Goal: Transaction & Acquisition: Purchase product/service

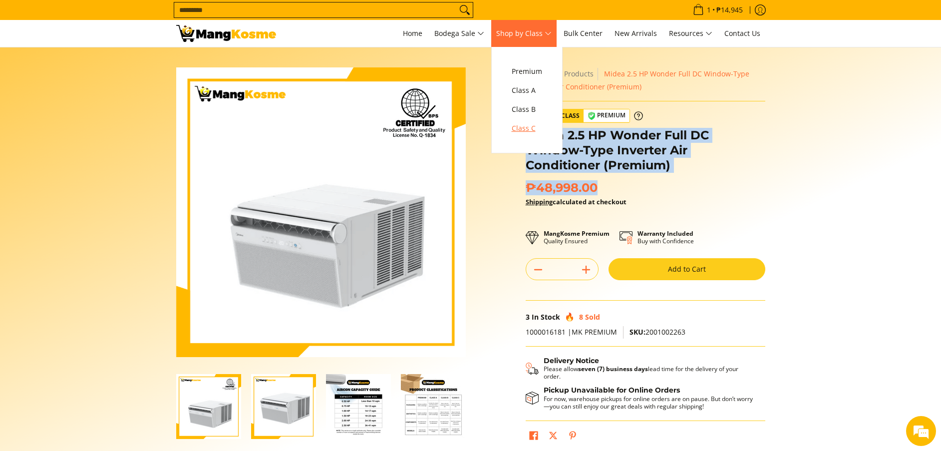
click at [527, 133] on span "Class C" at bounding box center [527, 128] width 30 height 12
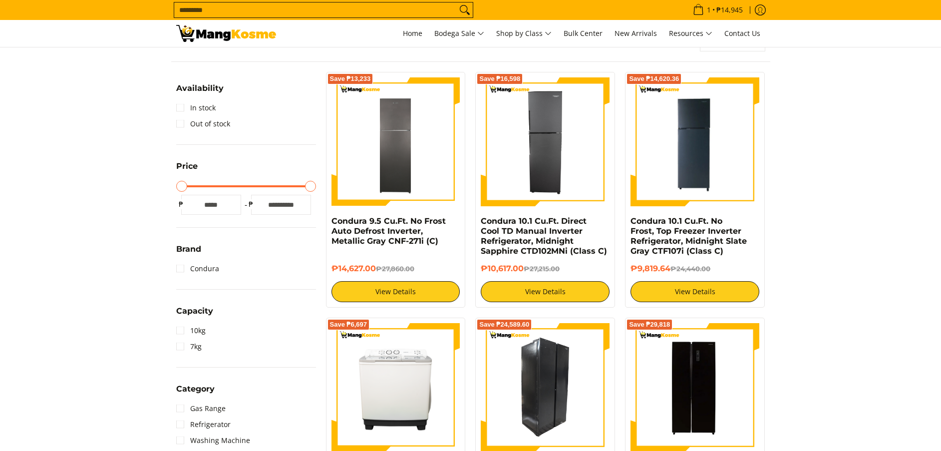
scroll to position [150, 0]
click at [539, 371] on img at bounding box center [545, 387] width 129 height 129
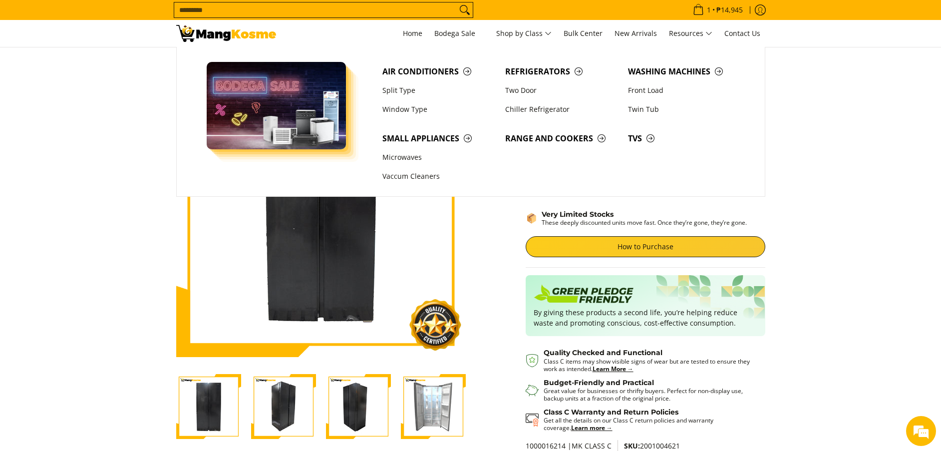
click at [434, 5] on input "Search..." at bounding box center [315, 9] width 283 height 15
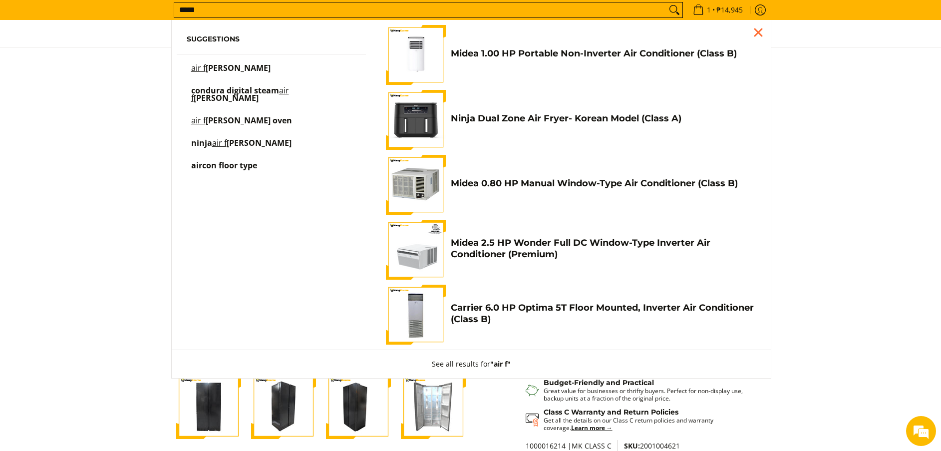
scroll to position [75, 0]
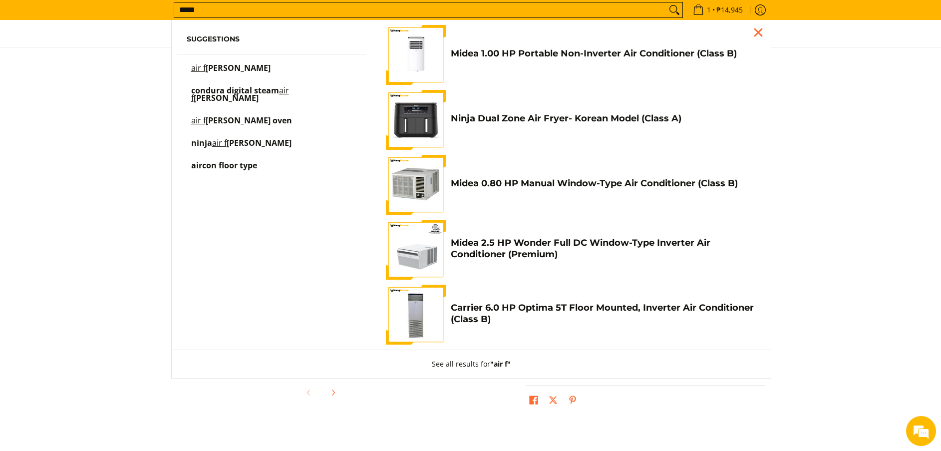
type input "*****"
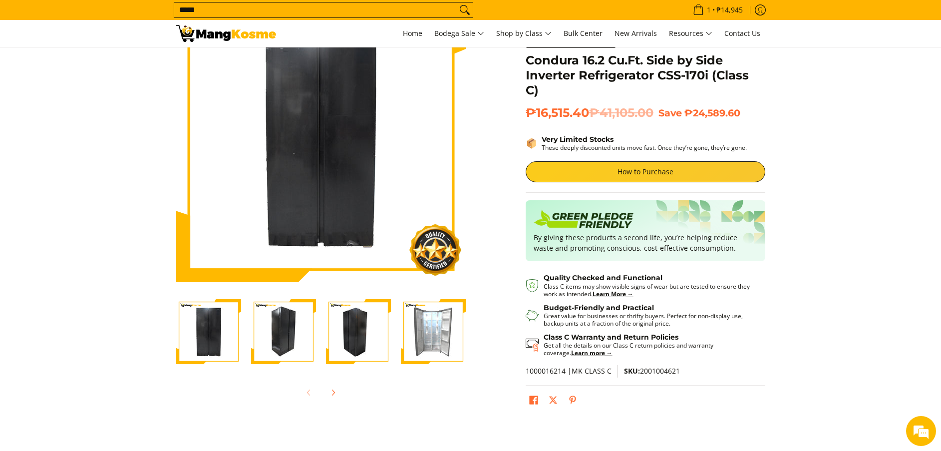
click at [835, 69] on section "Skip to Main Content Enable zoom Disable zoom Enable zoom Disable zoom Enable z…" at bounding box center [470, 203] width 941 height 461
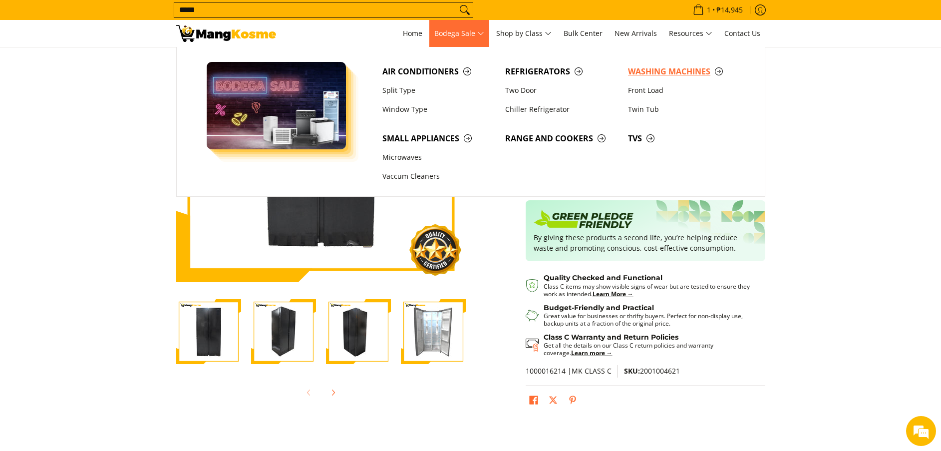
click at [680, 66] on span "Washing Machines" at bounding box center [684, 71] width 113 height 12
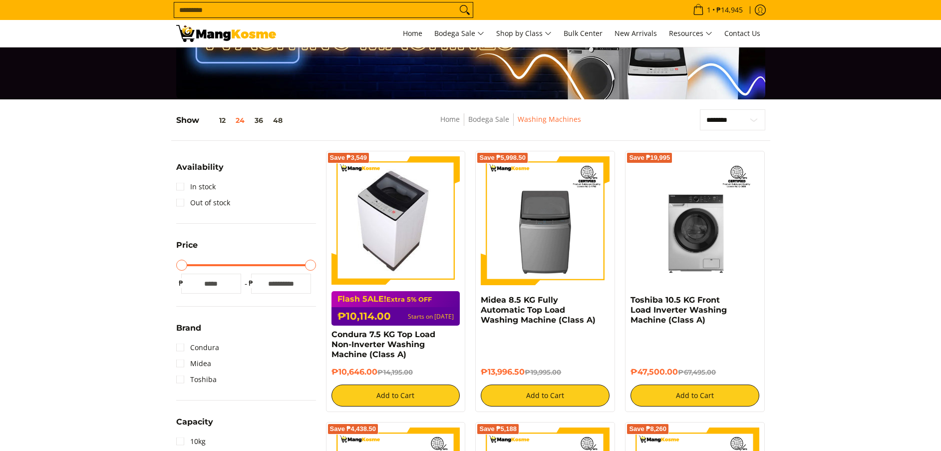
scroll to position [75, 0]
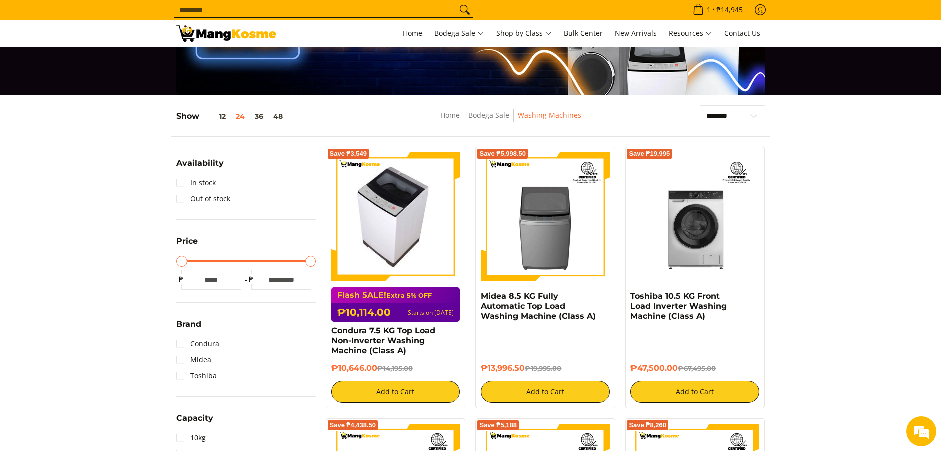
click at [405, 246] on img at bounding box center [395, 216] width 114 height 129
